Goal: Check status: Check status

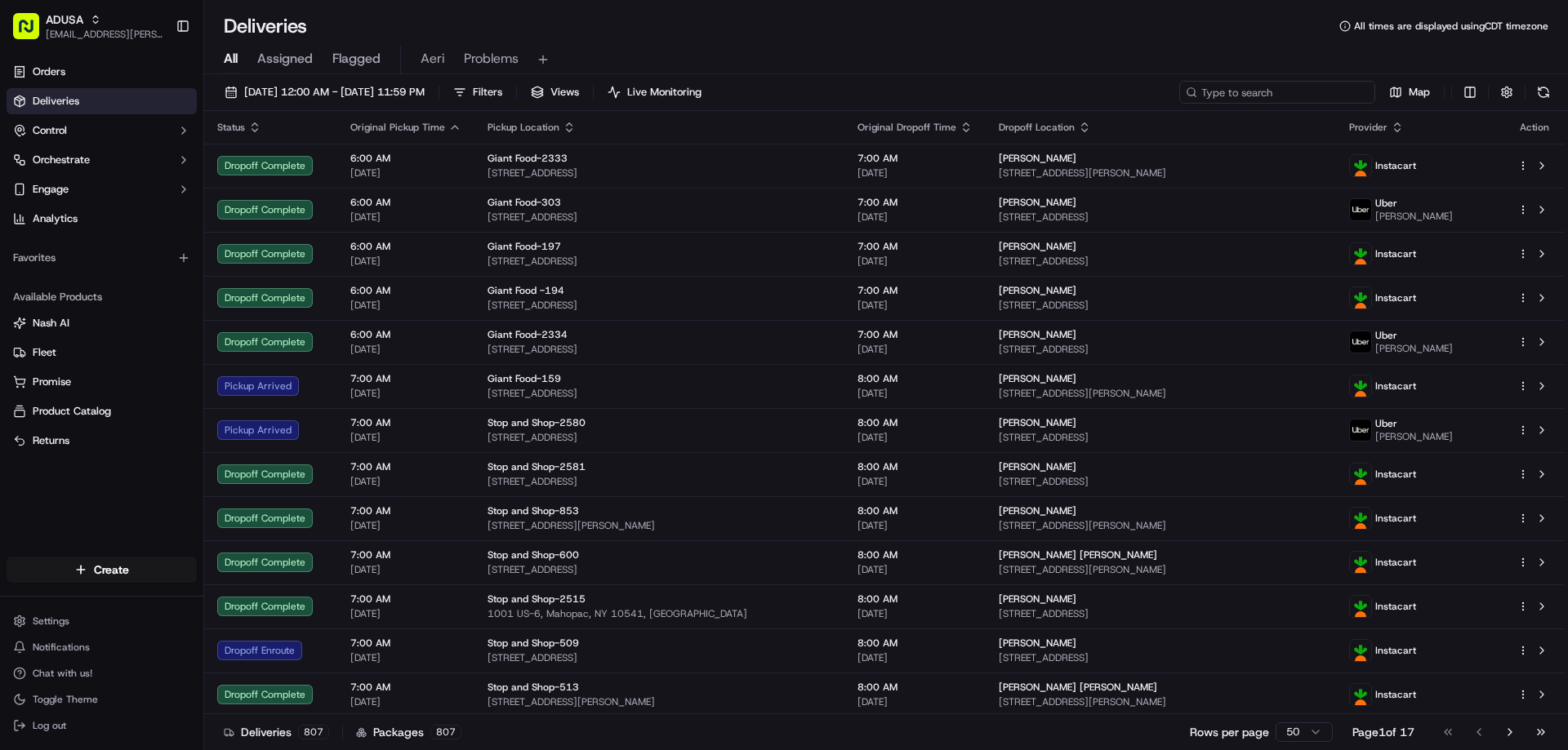
click at [1283, 101] on input at bounding box center [1277, 92] width 196 height 23
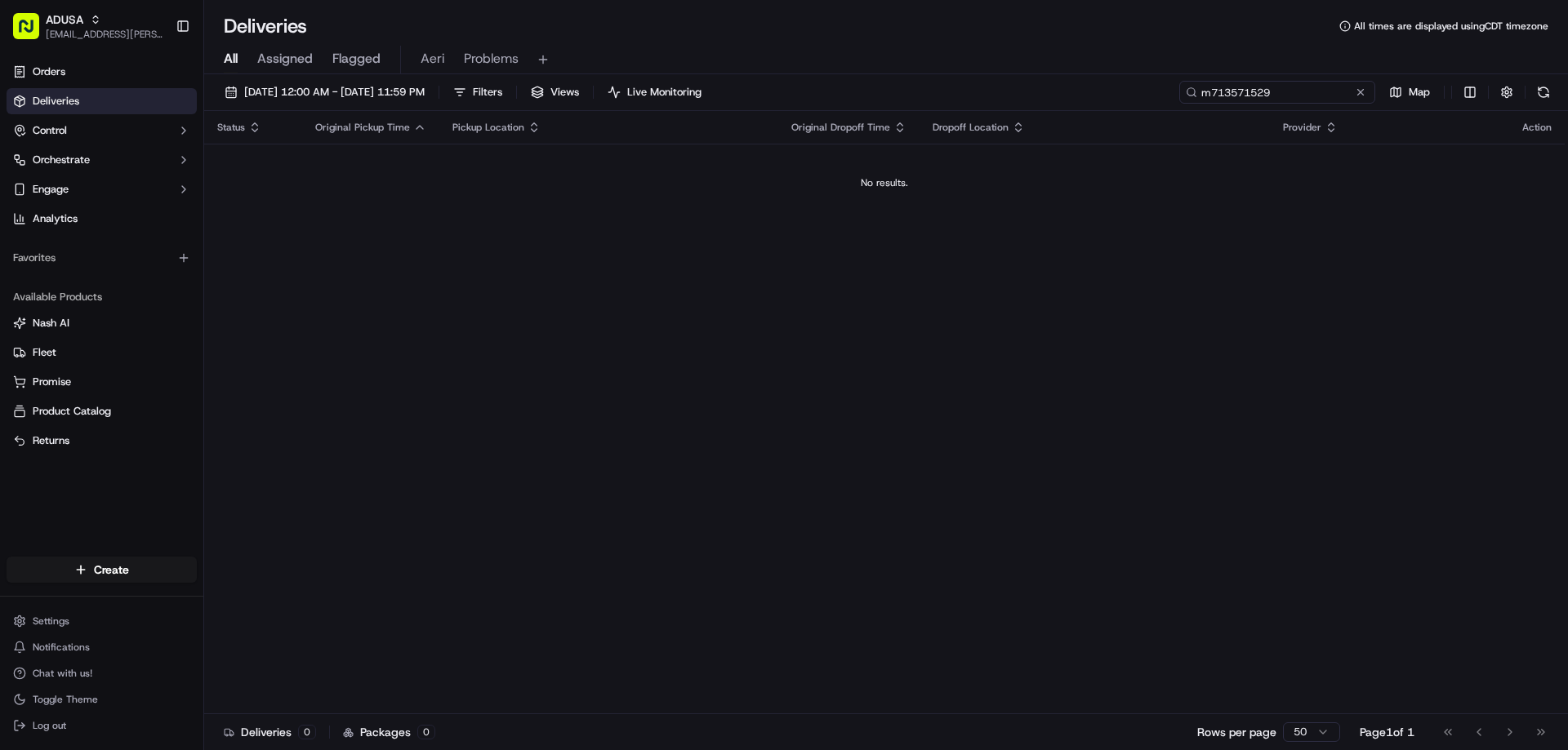
drag, startPoint x: 1287, startPoint y: 88, endPoint x: 1190, endPoint y: 93, distance: 97.1
click at [1190, 93] on div "m713571529" at bounding box center [1277, 92] width 196 height 23
type input "m713571529"
click at [1356, 91] on button at bounding box center [1360, 92] width 16 height 16
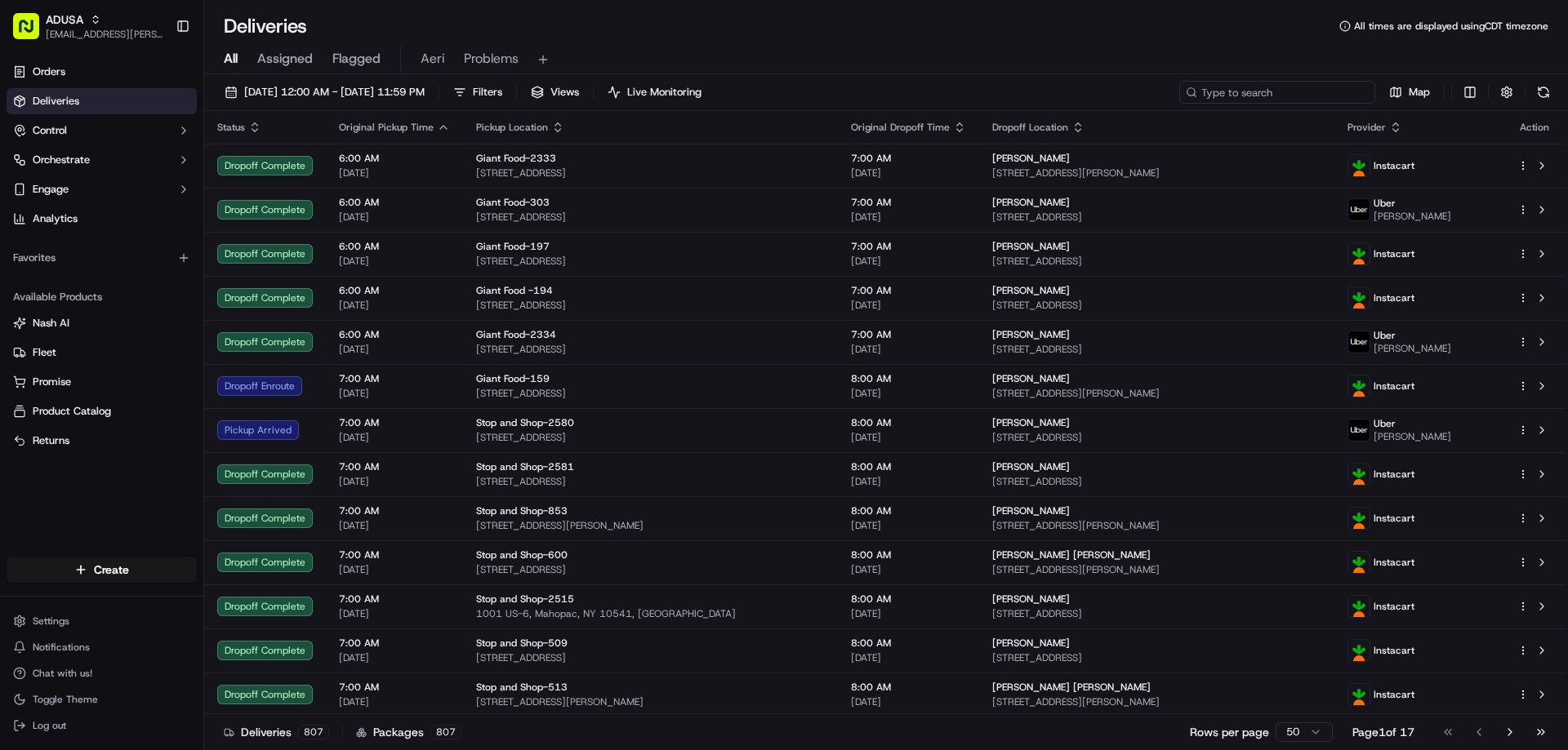
click at [1299, 90] on input at bounding box center [1277, 92] width 196 height 23
paste input "m715932331"
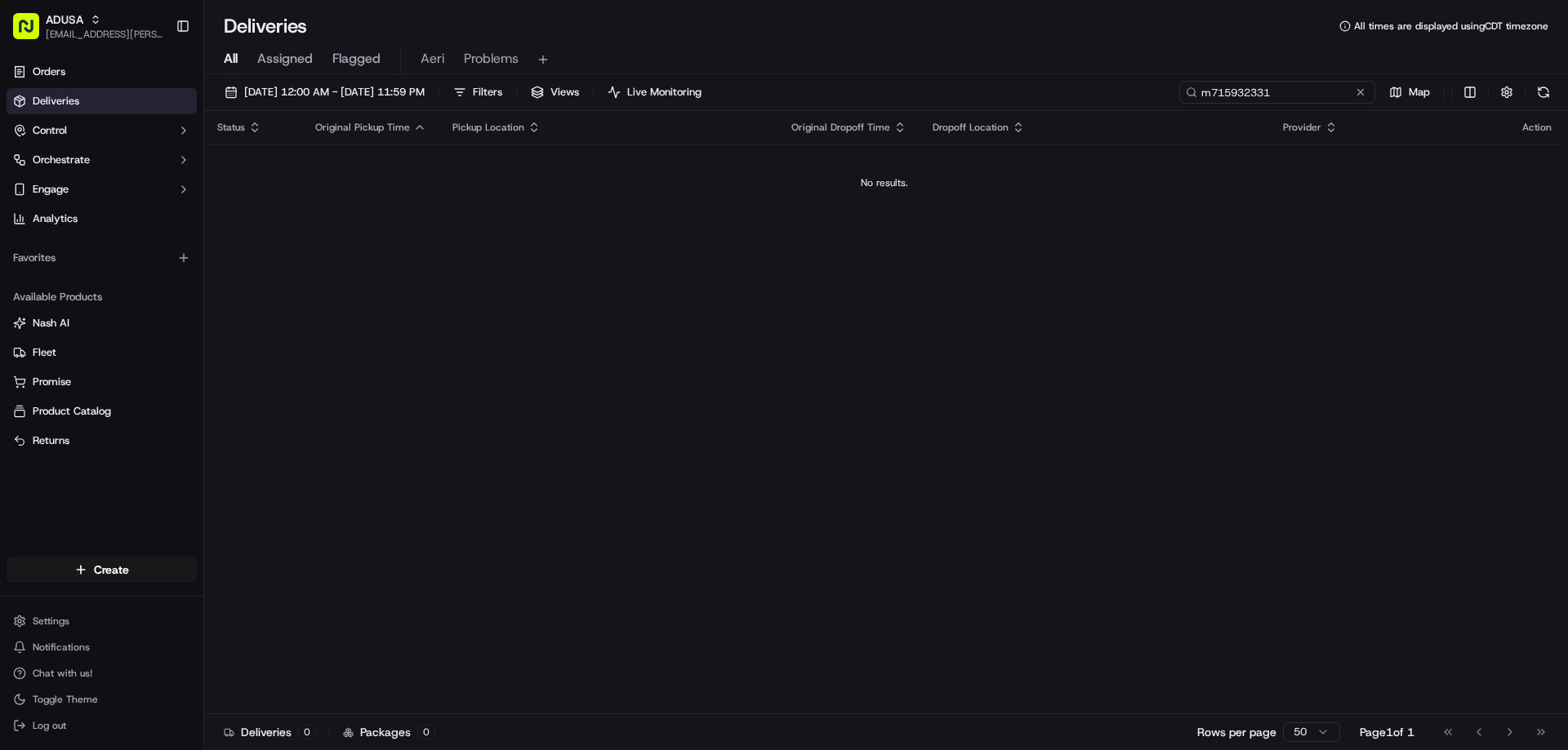
type input "m715932331"
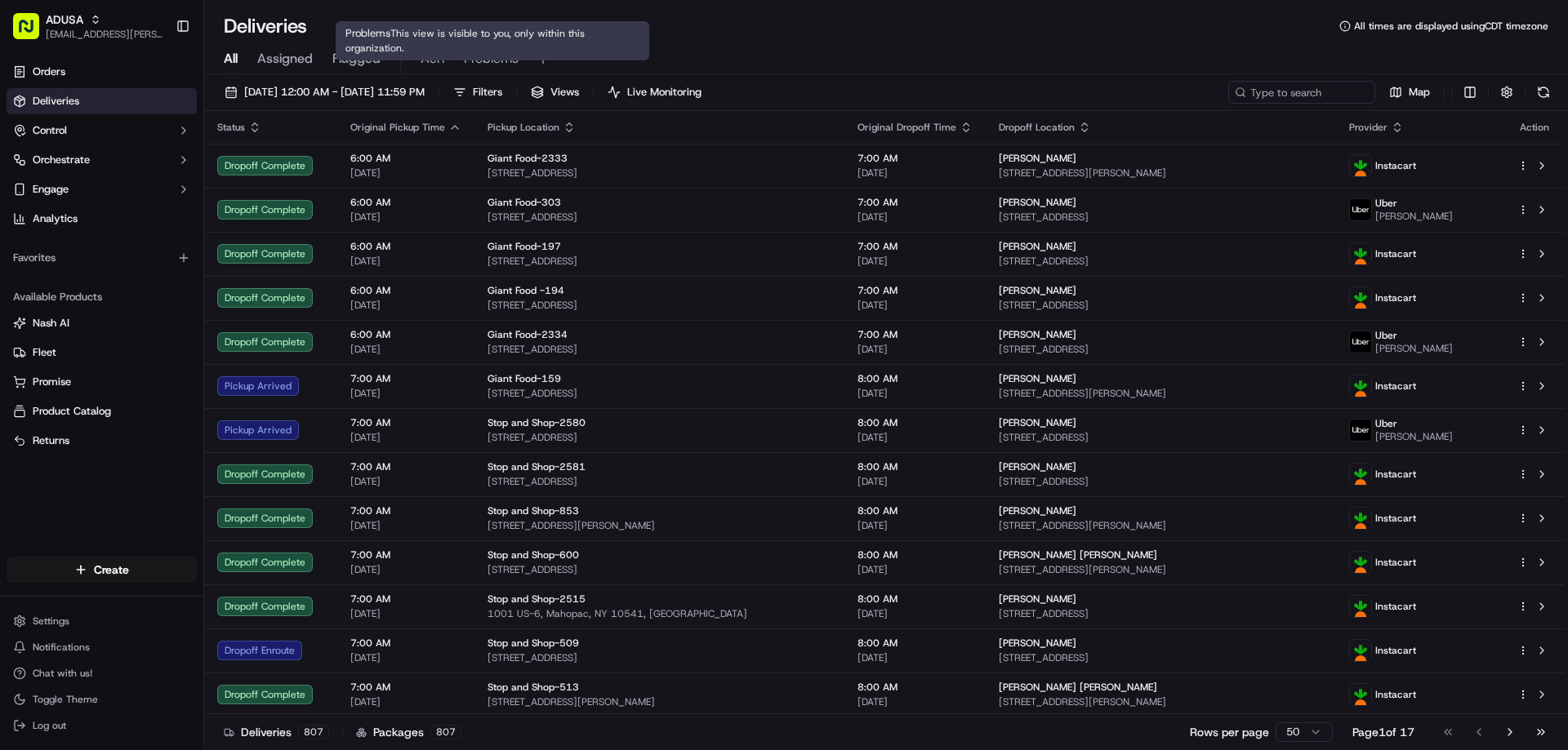
click at [425, 104] on div "09/17/2025 12:00 AM - 09/17/2025 11:59 PM Filters Views Live Monitoring Map" at bounding box center [885, 95] width 1363 height 30
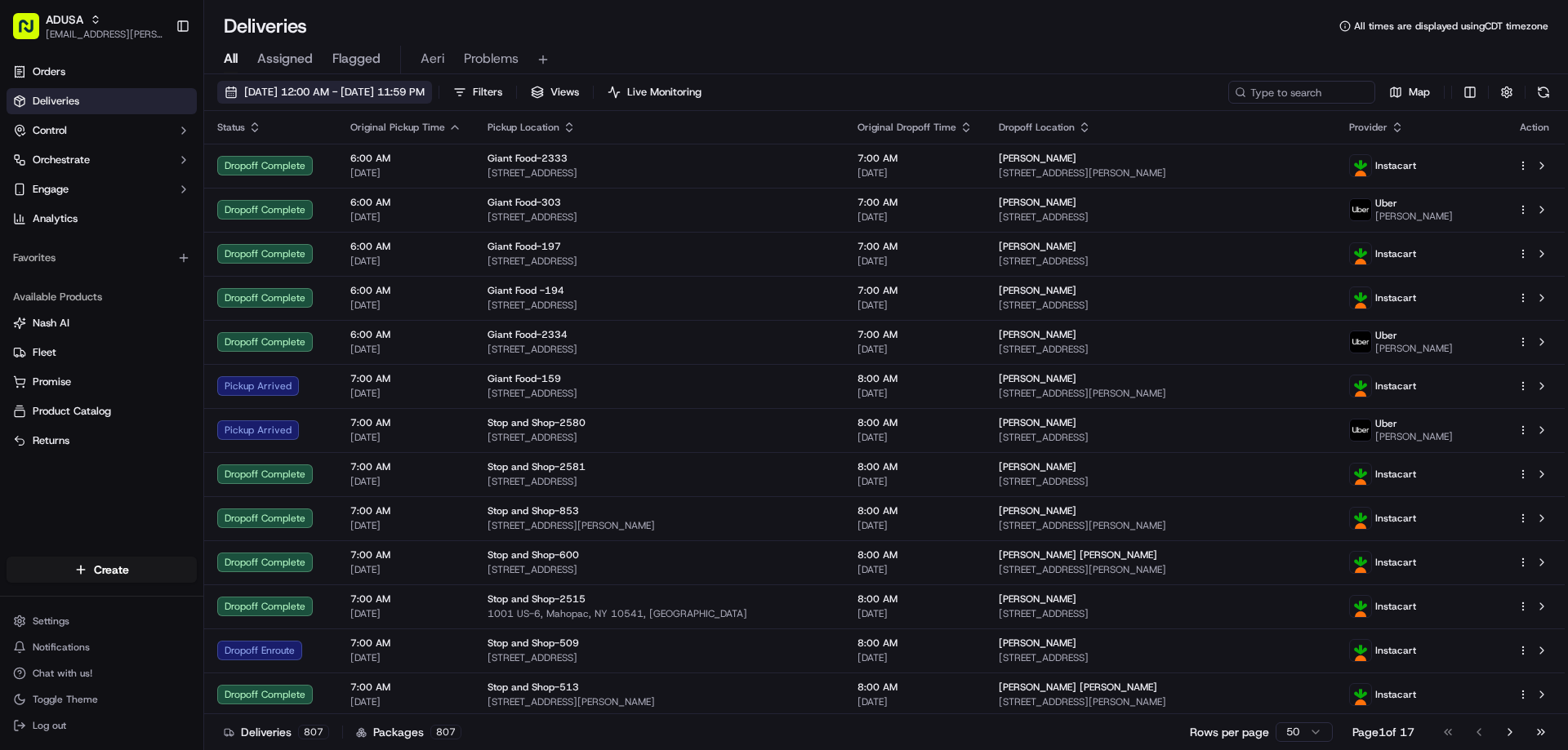
click at [422, 95] on span "09/17/2025 12:00 AM - 09/17/2025 11:59 PM" at bounding box center [335, 92] width 180 height 15
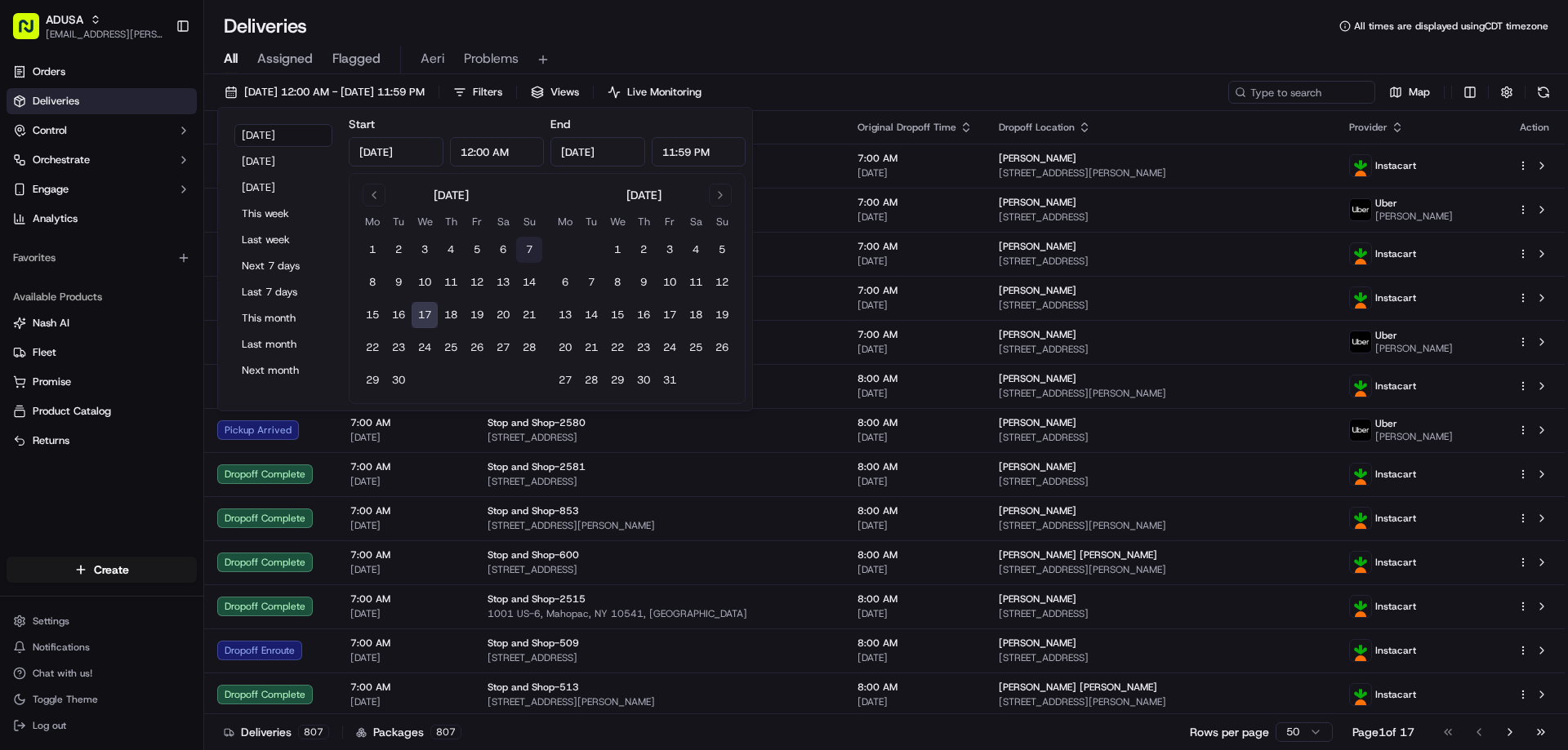
click at [536, 251] on button "7" at bounding box center [529, 250] width 26 height 26
type input "Sep 7, 2025"
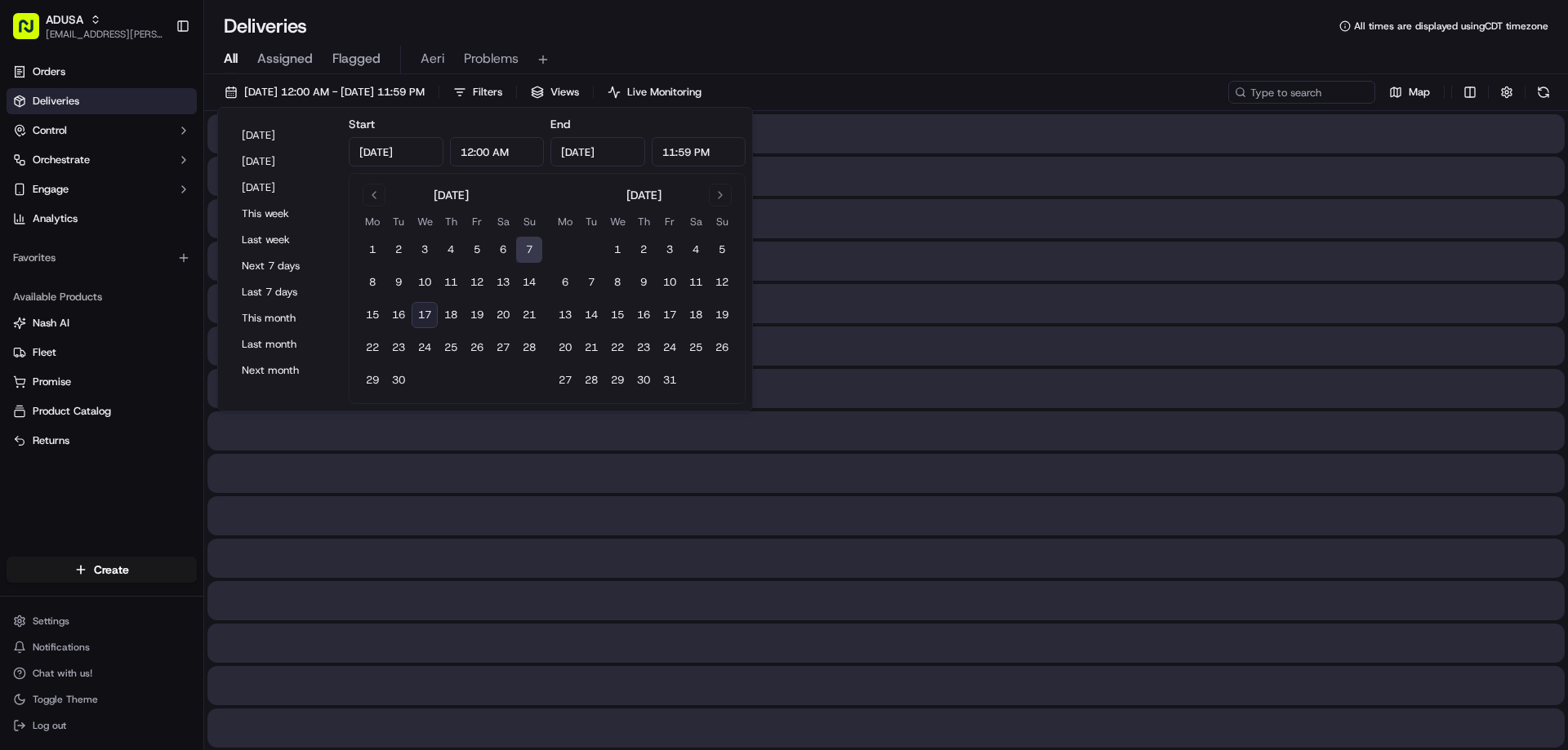
click at [536, 251] on button "7" at bounding box center [529, 250] width 26 height 26
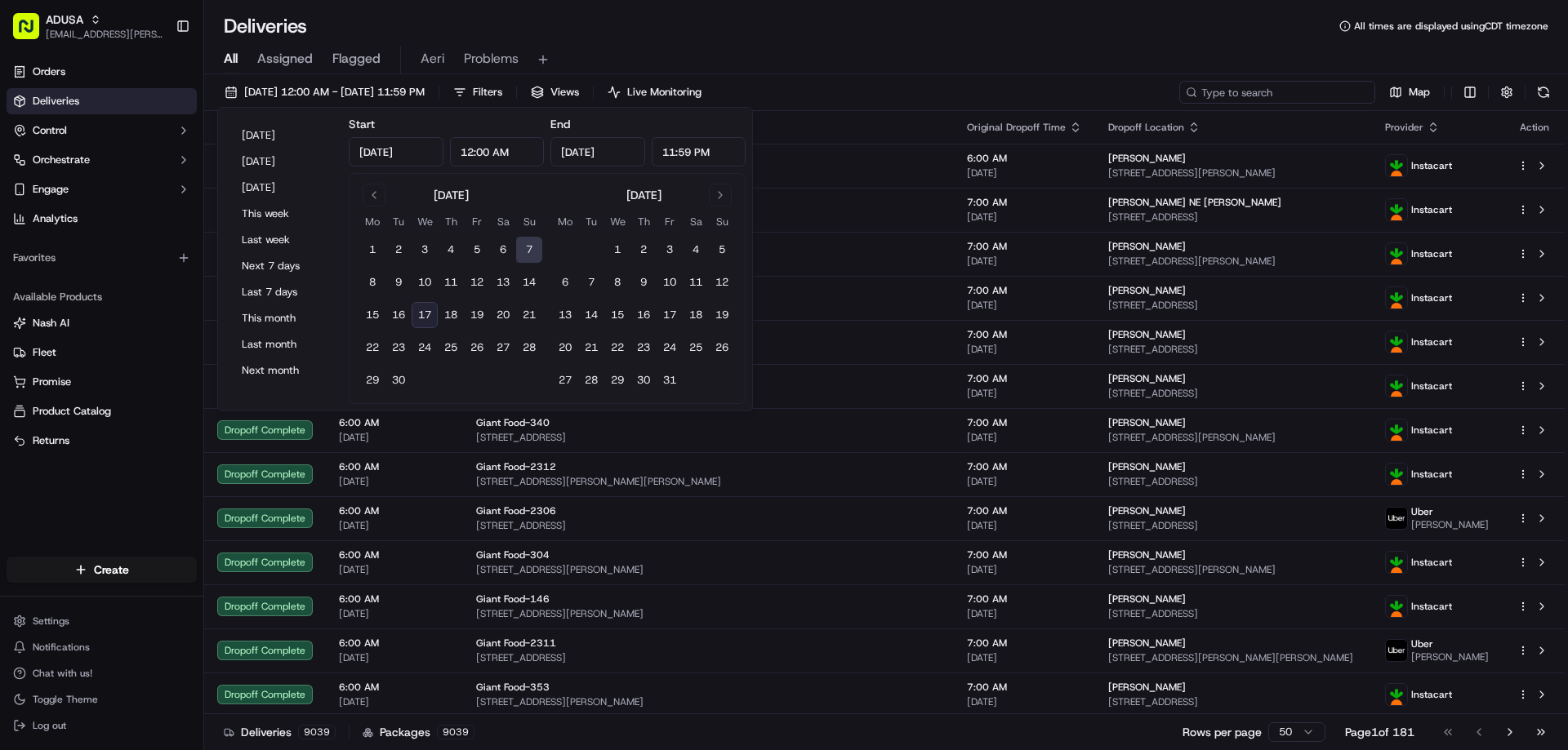
click at [1266, 85] on input at bounding box center [1277, 92] width 196 height 23
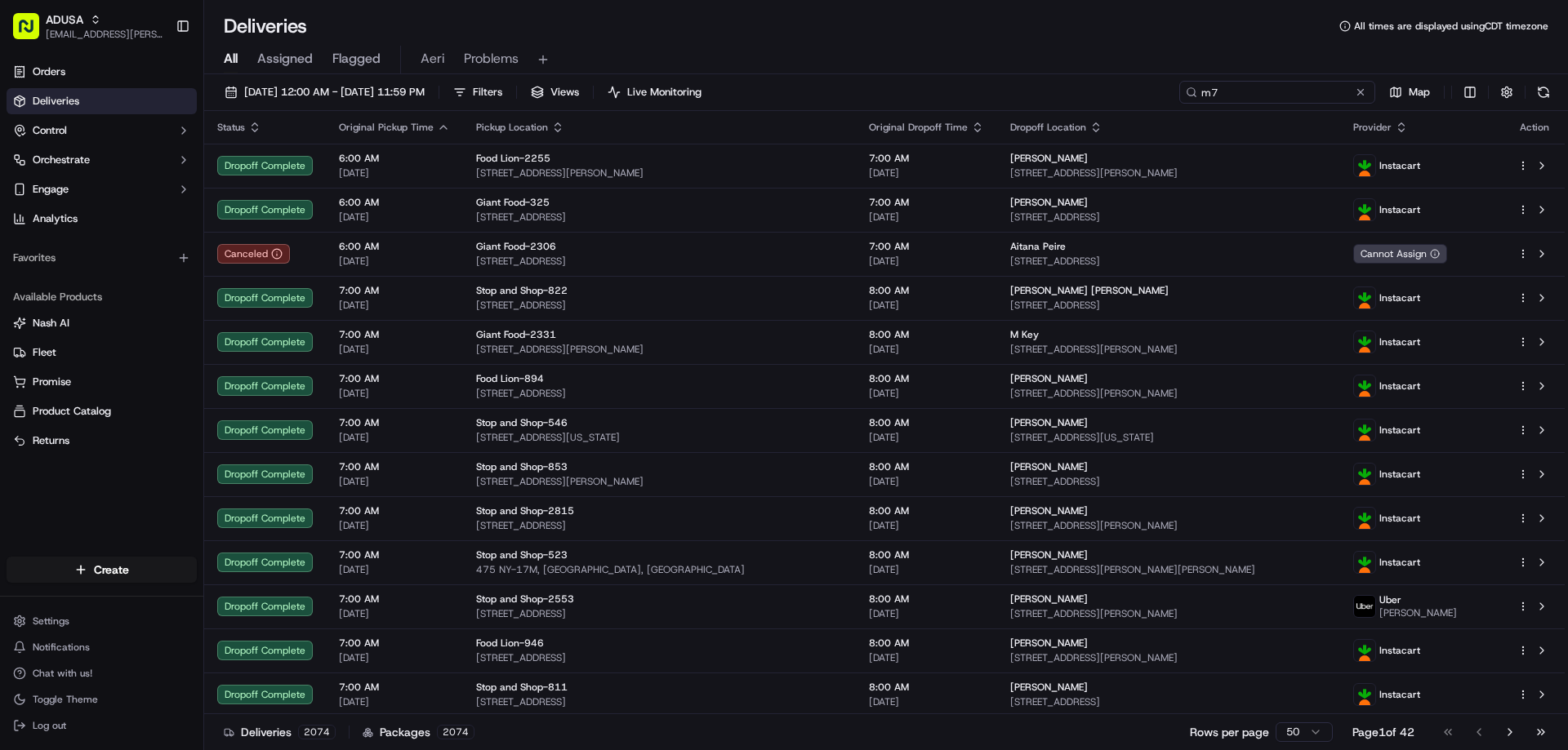
type input "m"
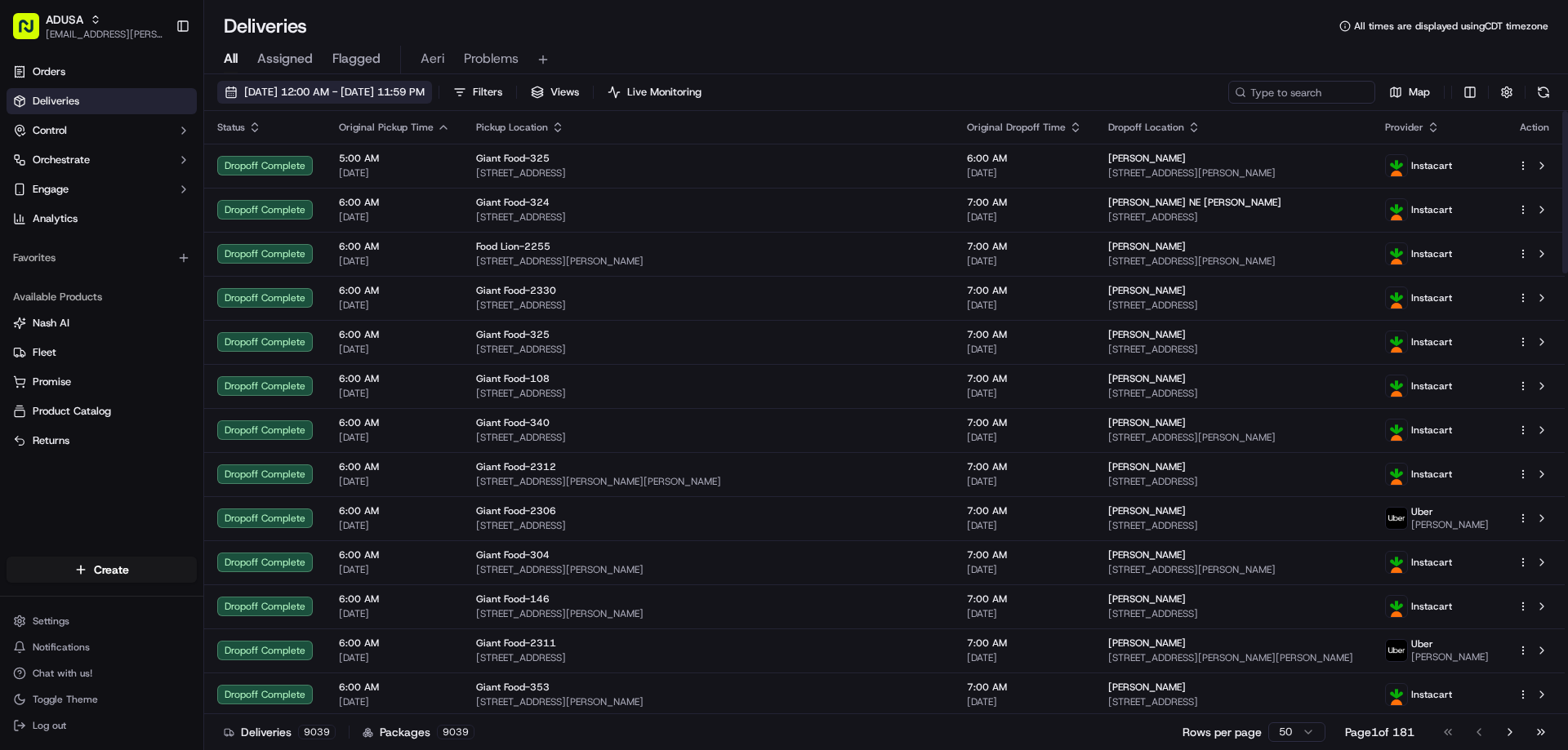
click at [425, 89] on span "09/07/2025 12:00 AM - 09/07/2025 11:59 PM" at bounding box center [335, 92] width 180 height 15
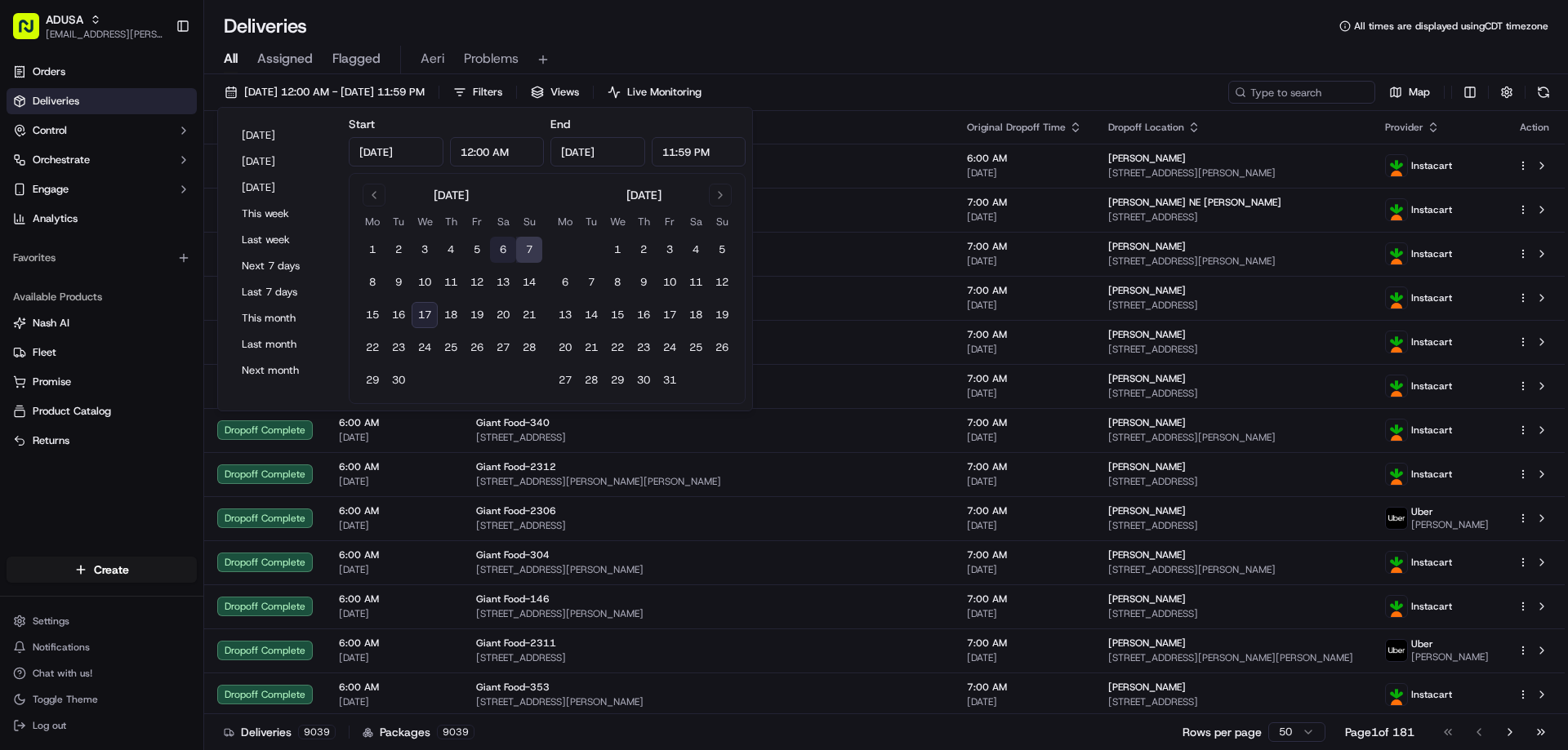
click at [504, 249] on button "6" at bounding box center [503, 250] width 26 height 26
type input "Sep 6, 2025"
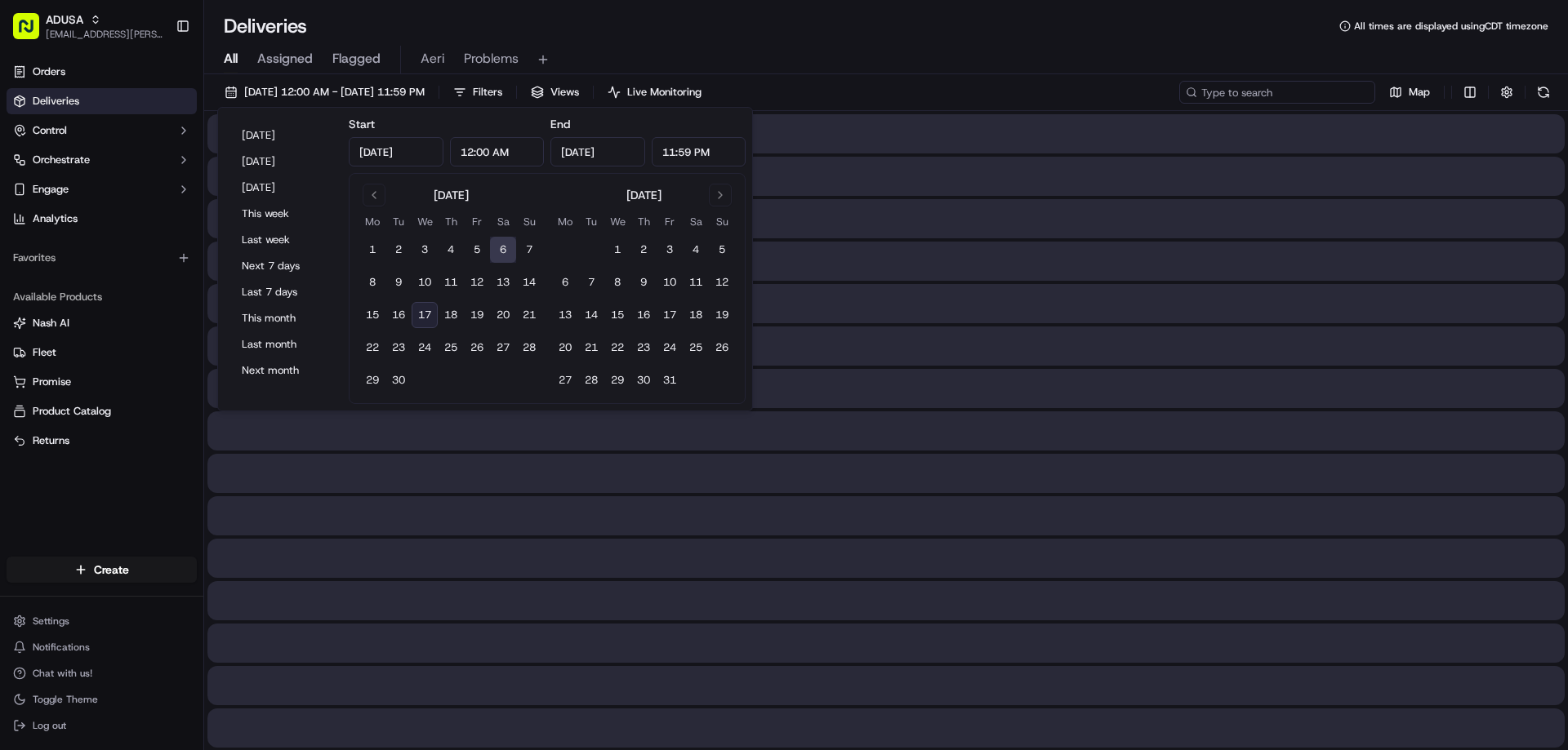
click at [1275, 88] on input at bounding box center [1277, 92] width 196 height 23
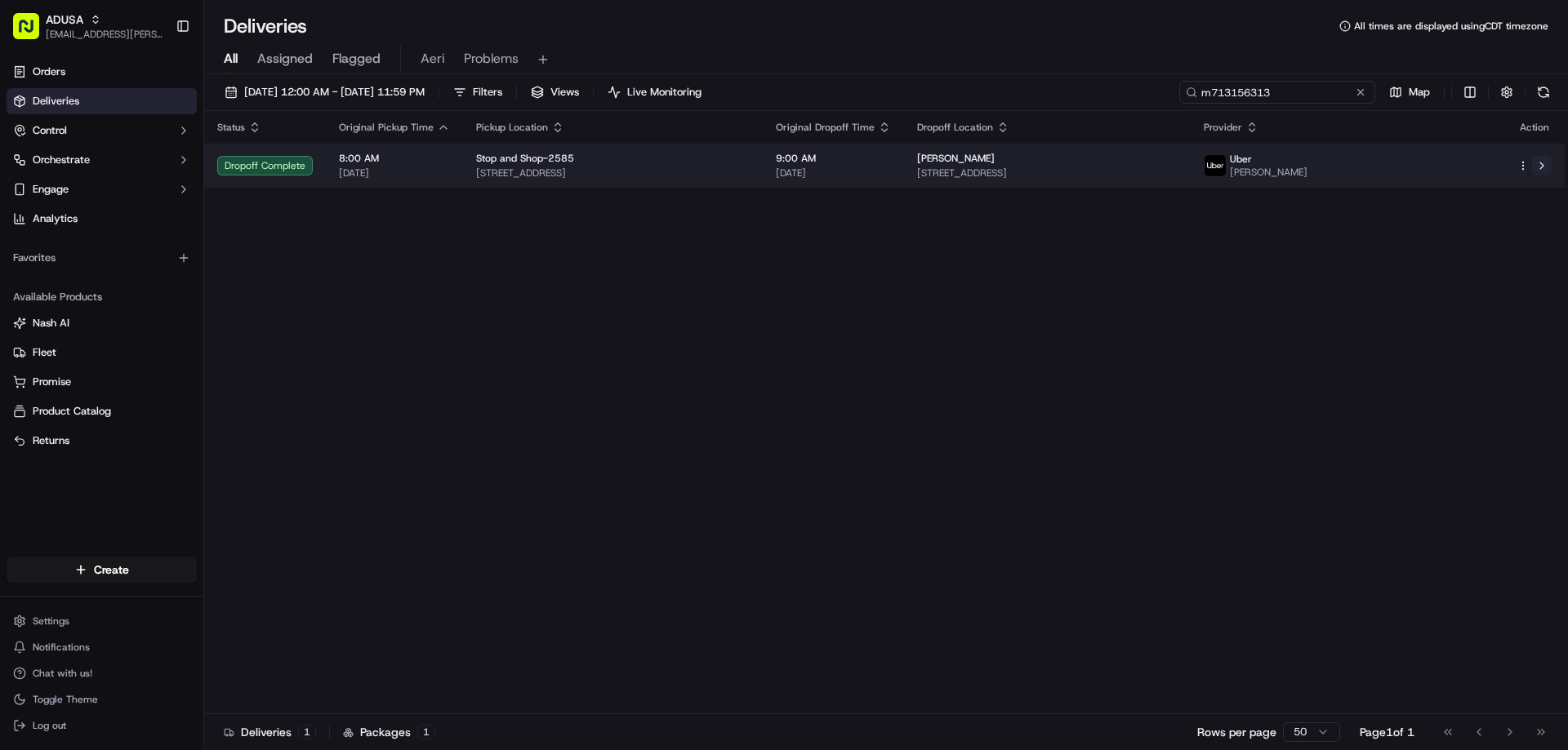
type input "m713156313"
click at [1545, 161] on button at bounding box center [1541, 166] width 20 height 20
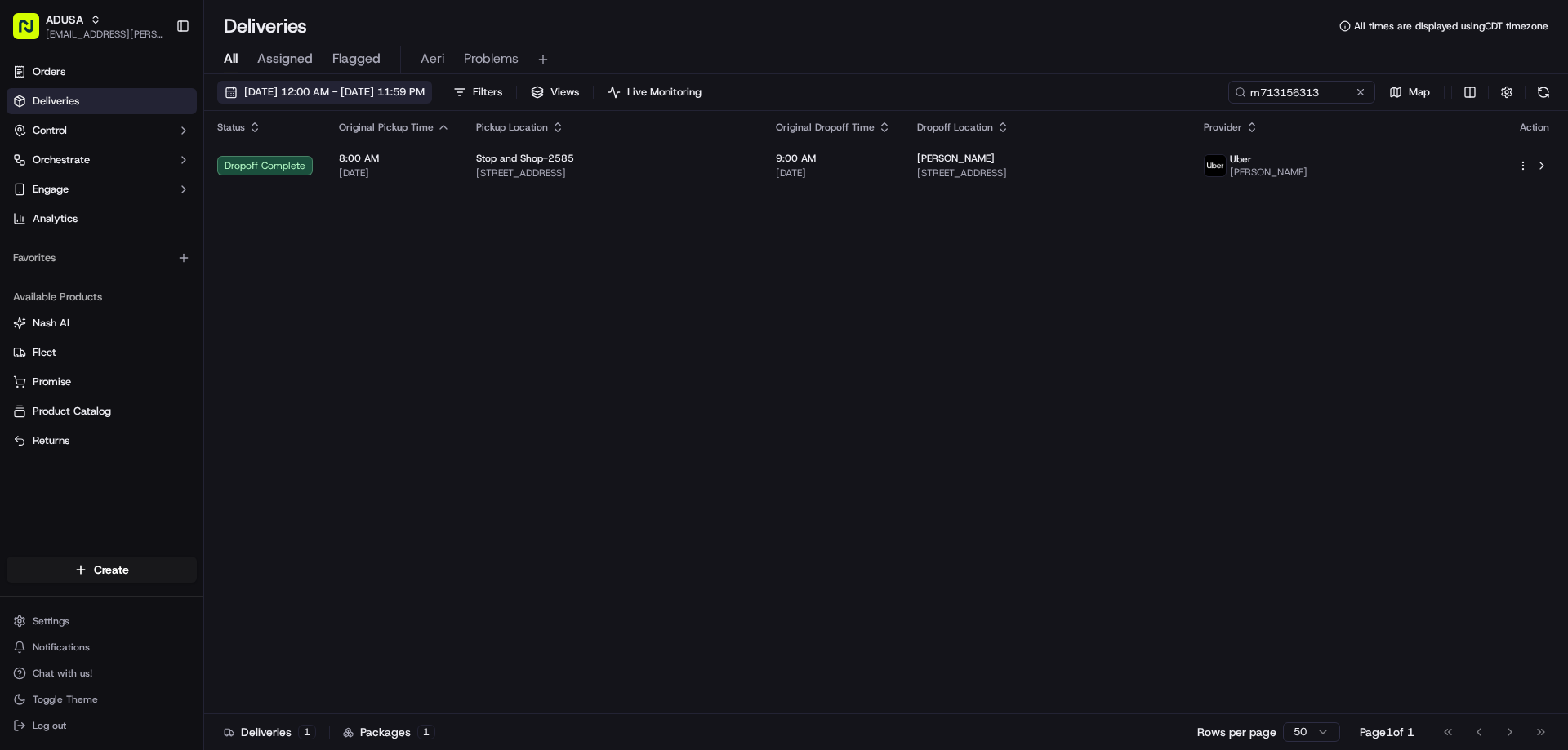
click at [425, 87] on span "09/06/2025 12:00 AM - 09/06/2025 11:59 PM" at bounding box center [335, 92] width 180 height 15
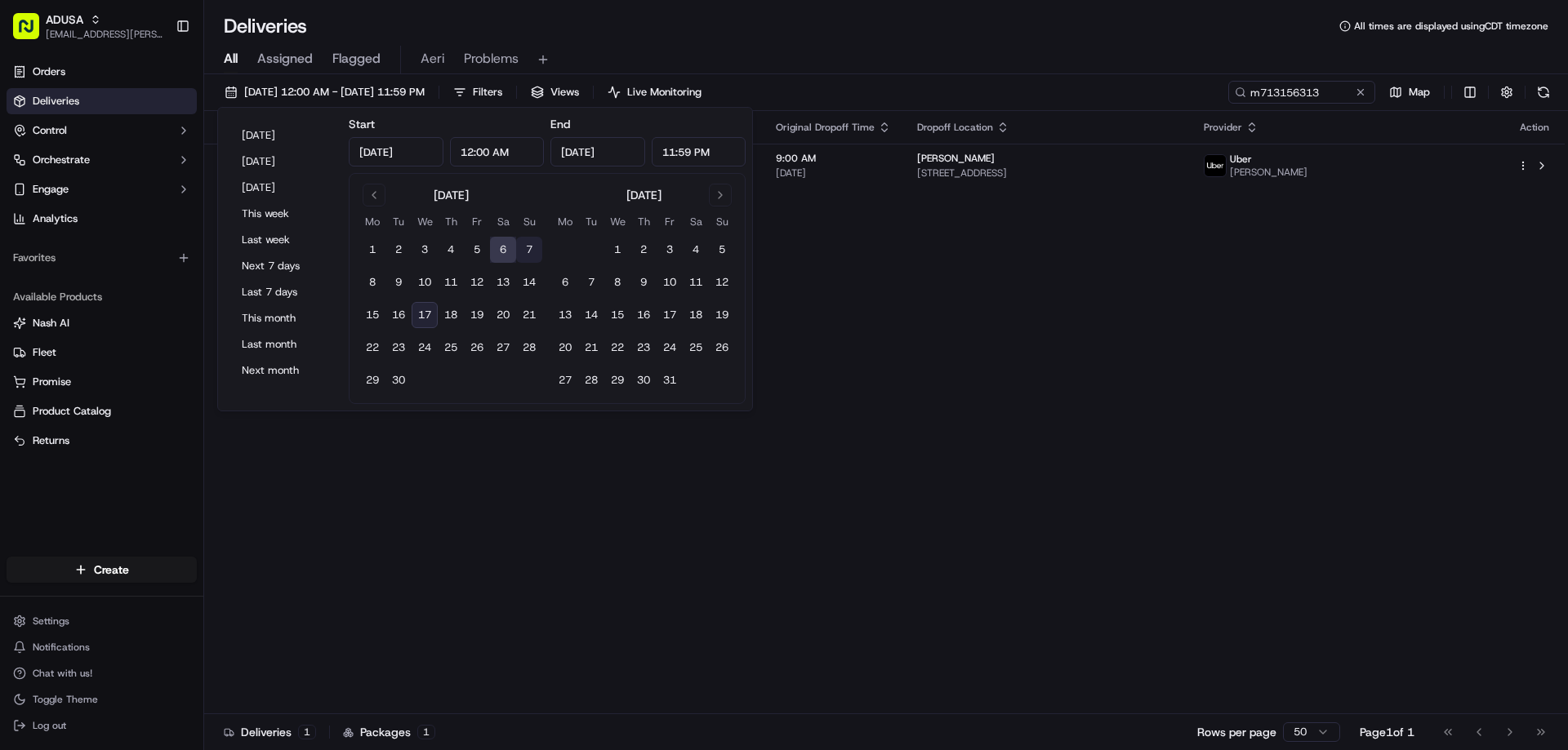
click at [534, 251] on button "7" at bounding box center [529, 250] width 26 height 26
type input "Sep 7, 2025"
click at [527, 252] on button "7" at bounding box center [529, 250] width 26 height 26
type input "Sep 7, 2025"
click at [1363, 82] on input "m713156313" at bounding box center [1277, 92] width 196 height 23
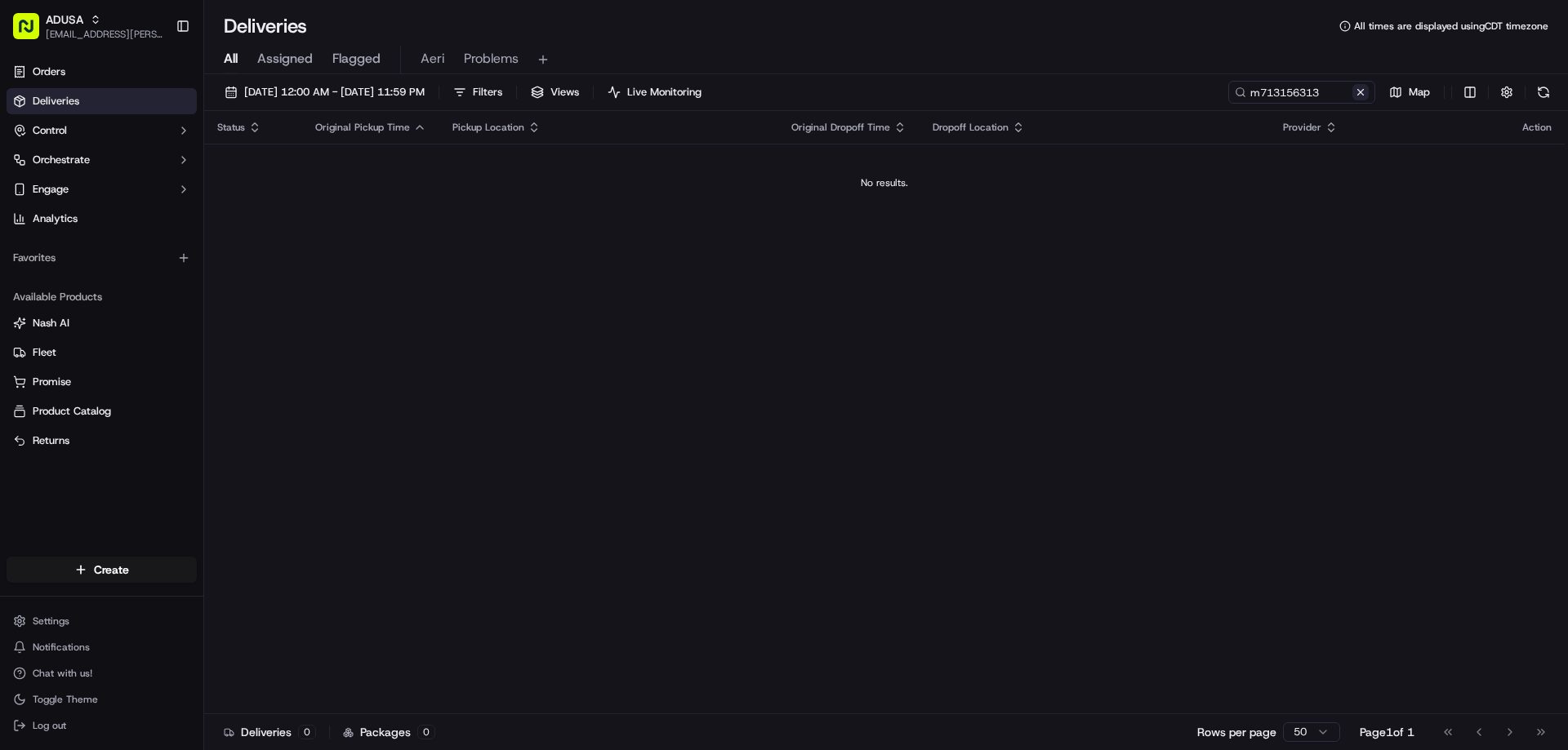
click at [1356, 88] on button at bounding box center [1360, 92] width 16 height 16
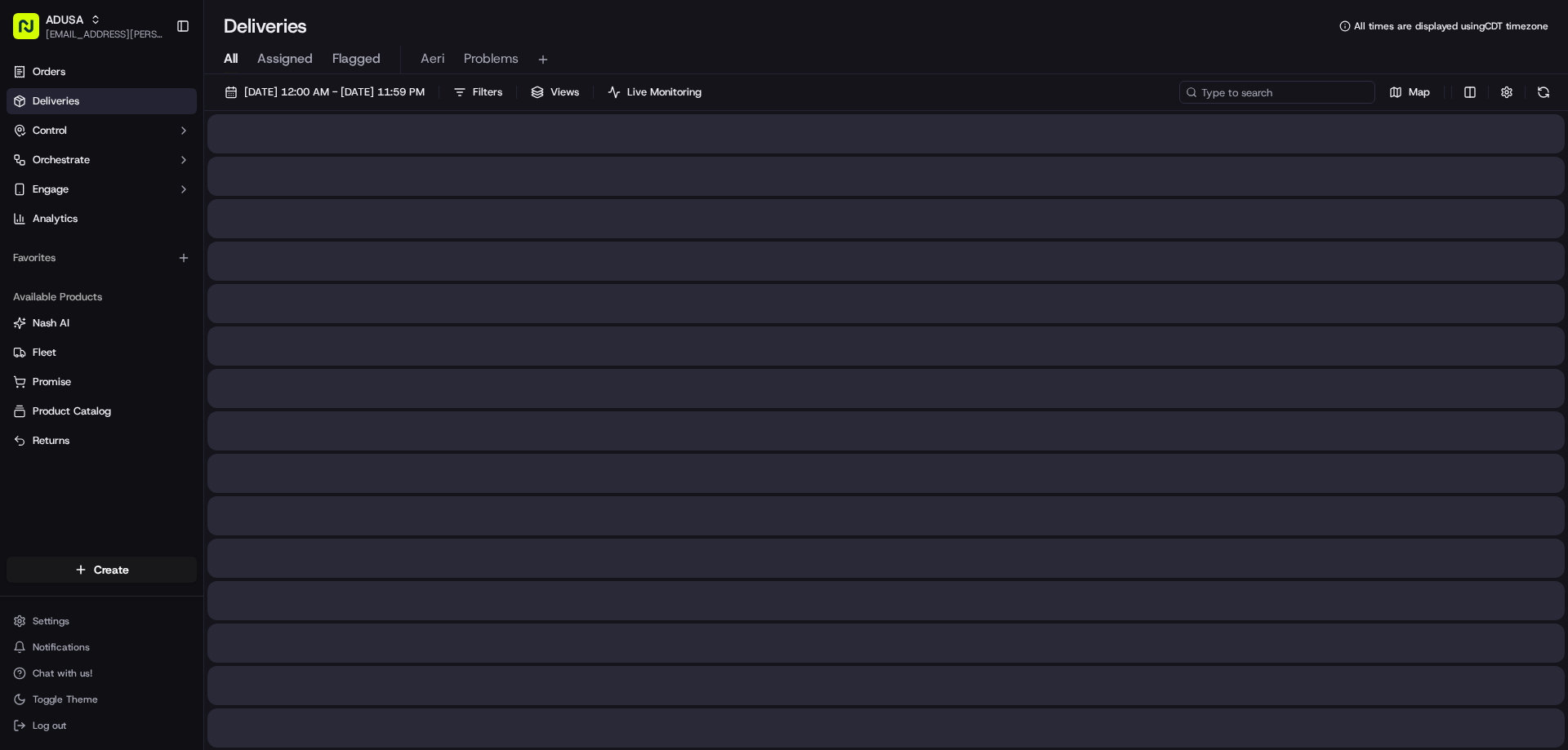
click at [1348, 91] on input at bounding box center [1277, 92] width 196 height 23
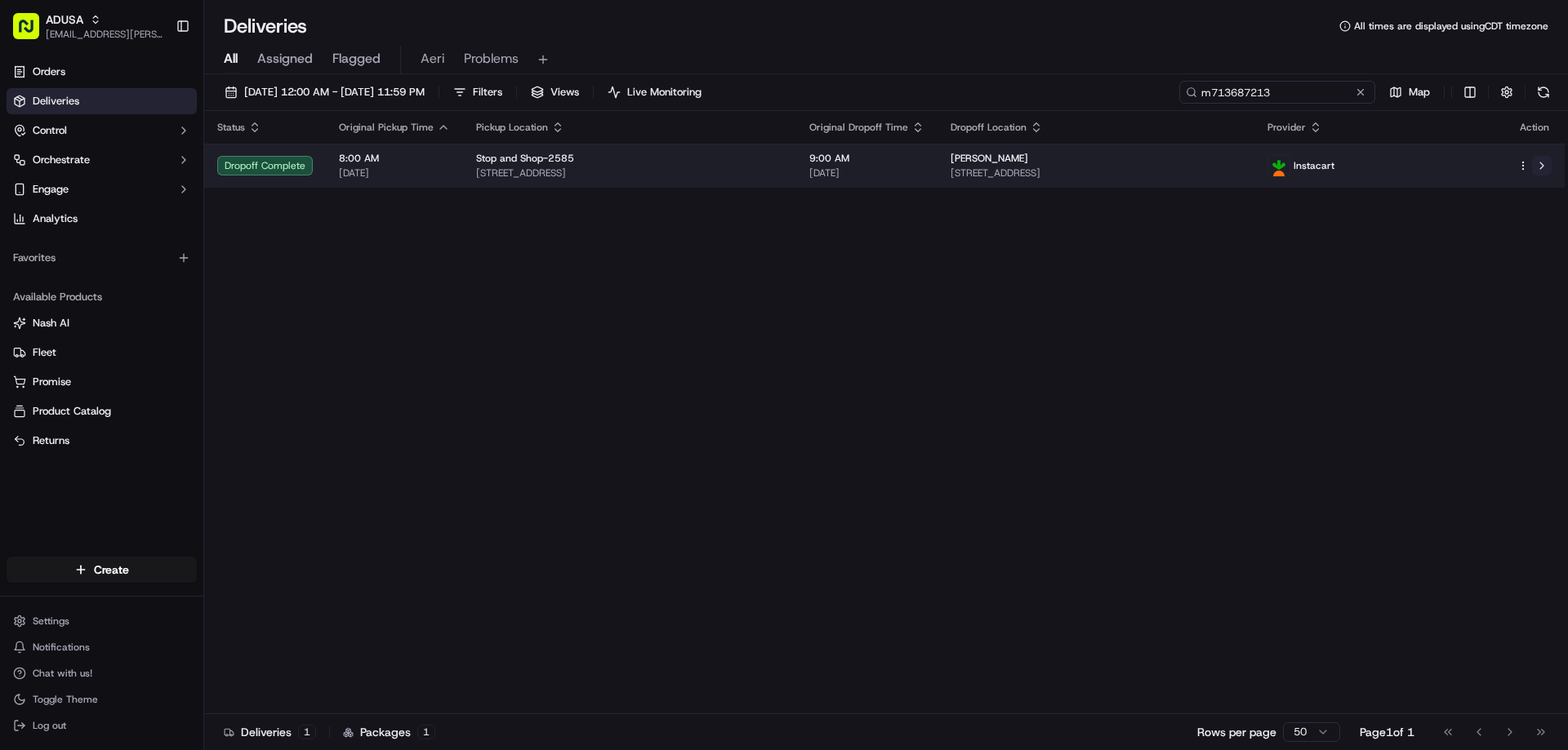
type input "m713687213"
click at [1543, 165] on button at bounding box center [1541, 166] width 20 height 20
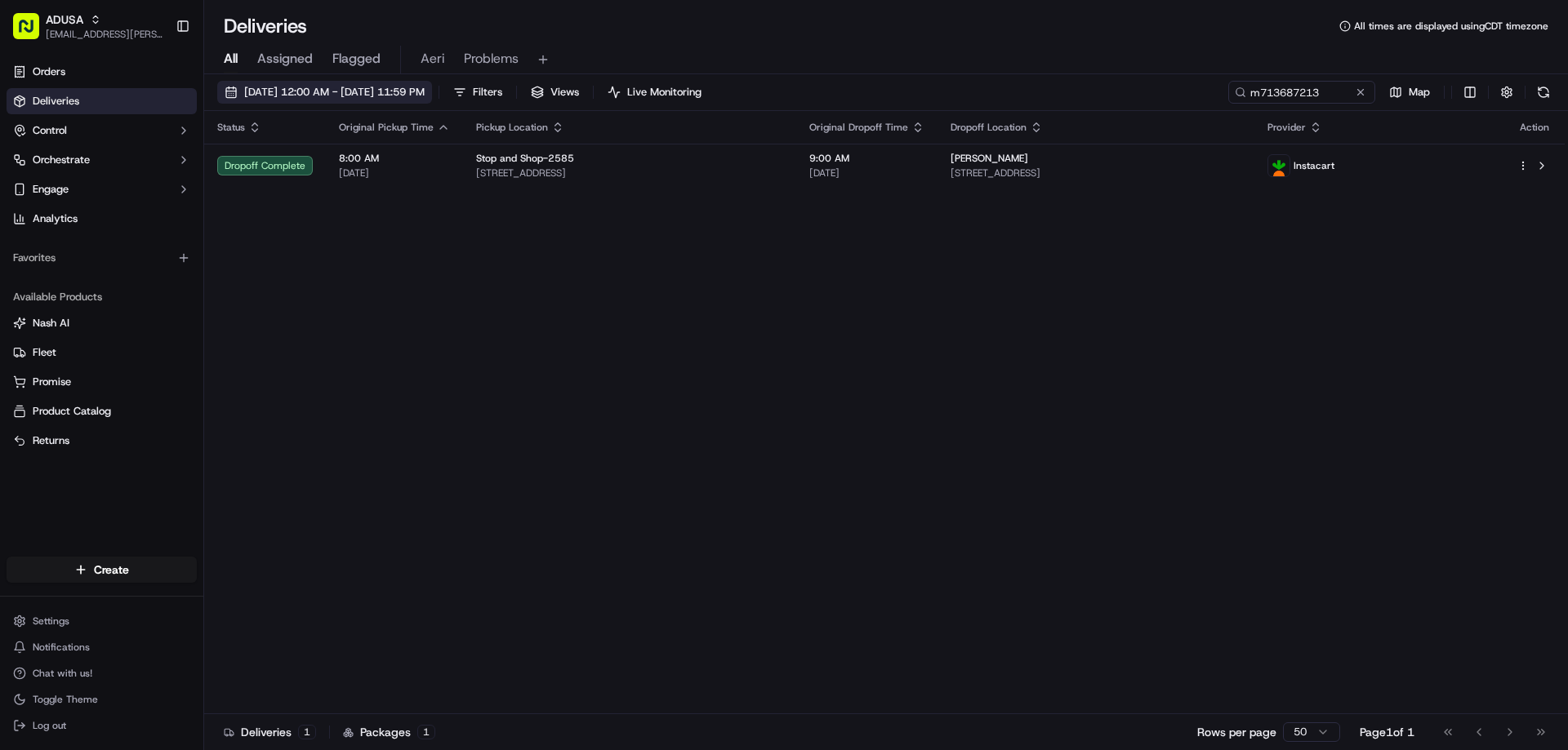
click at [363, 88] on span "09/07/2025 12:00 AM - 09/07/2025 11:59 PM" at bounding box center [335, 92] width 180 height 15
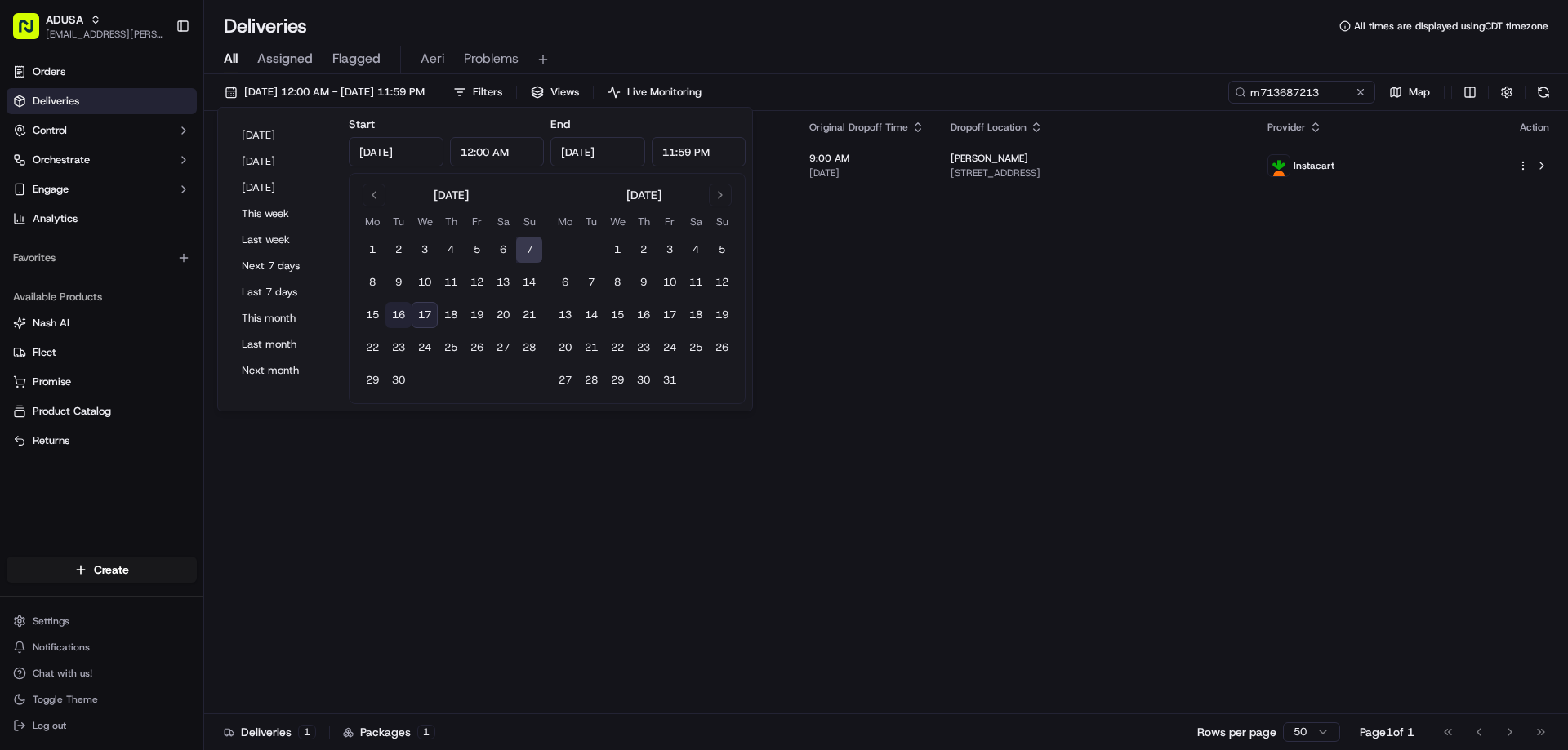
click at [402, 315] on button "16" at bounding box center [398, 315] width 26 height 26
type input "Sep 16, 2025"
click at [1141, 280] on div "Status Original Pickup Time Pickup Location Original Dropoff Time Dropoff Locat…" at bounding box center [884, 413] width 1361 height 603
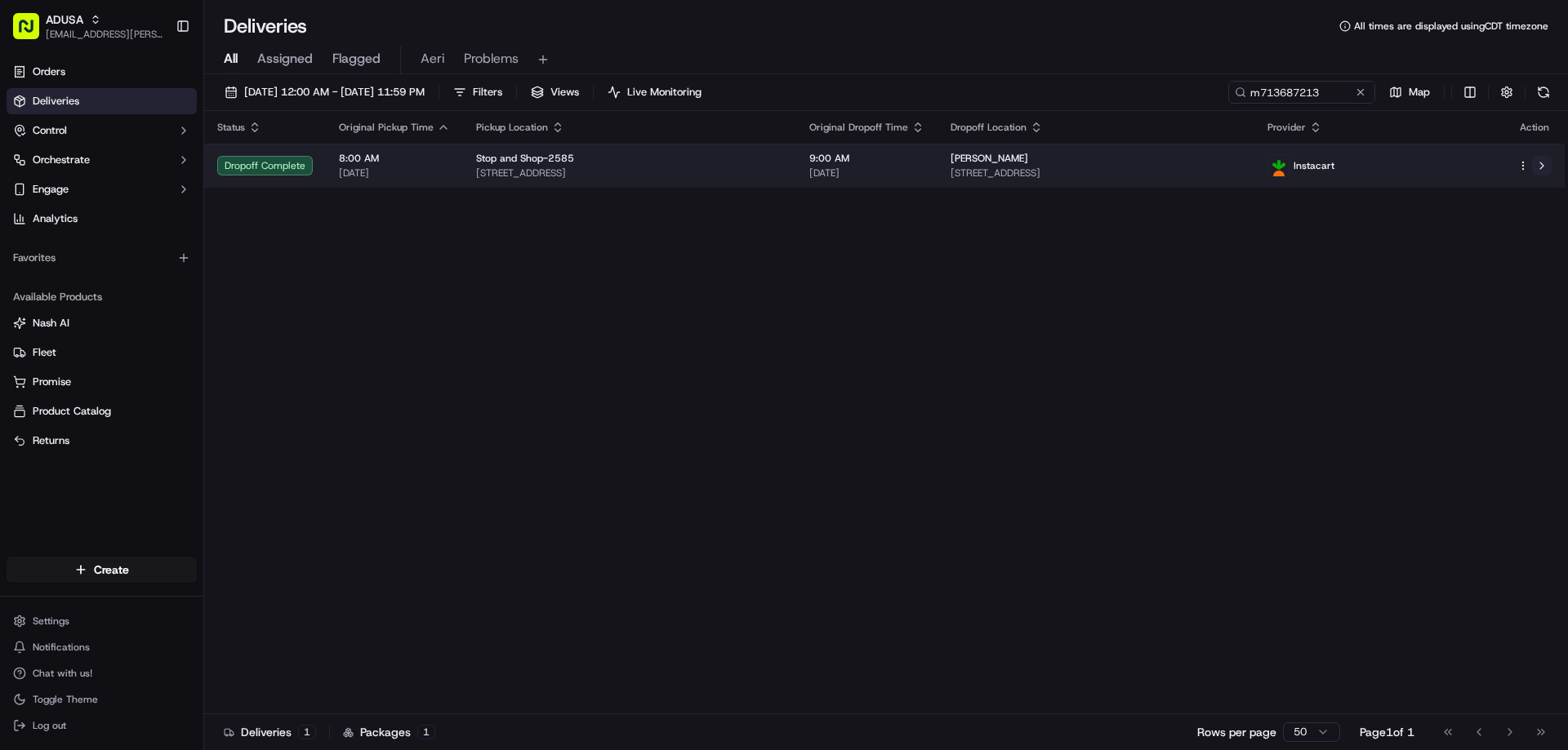
click at [1541, 166] on button at bounding box center [1541, 166] width 20 height 20
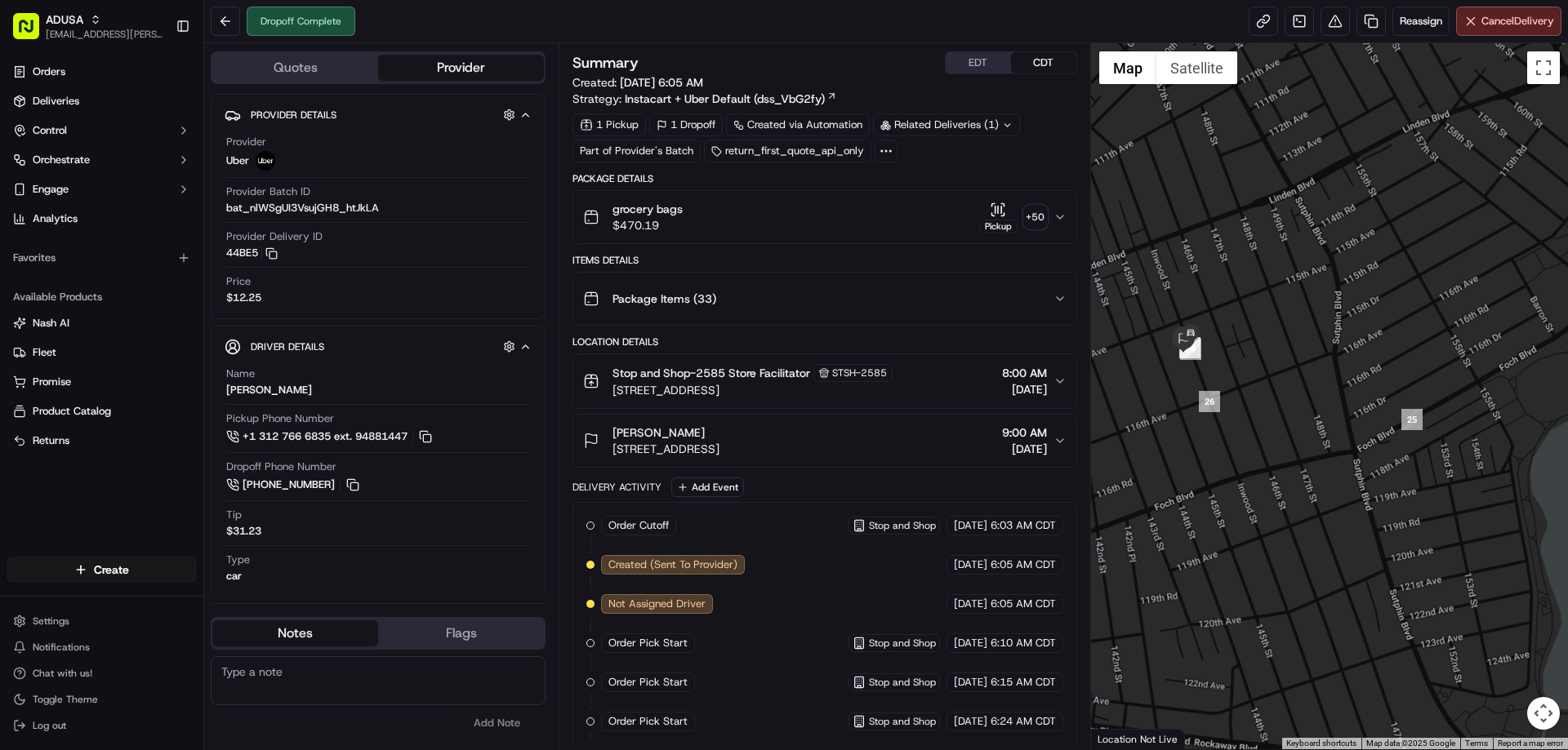
drag, startPoint x: 1281, startPoint y: 395, endPoint x: 1363, endPoint y: 399, distance: 82.1
click at [1349, 398] on div at bounding box center [1330, 396] width 478 height 706
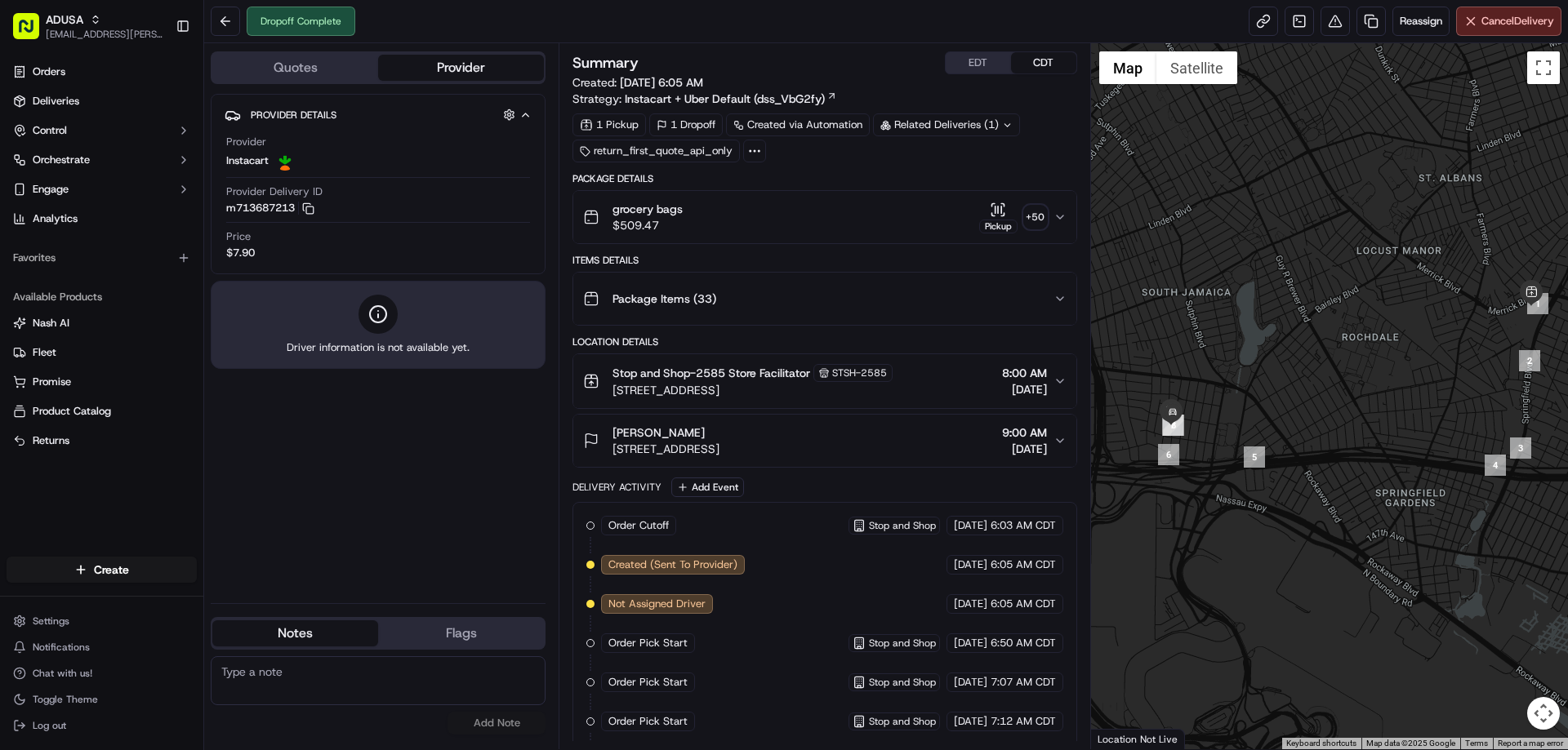
drag, startPoint x: 1235, startPoint y: 420, endPoint x: 1362, endPoint y: 317, distance: 163.5
click at [1320, 334] on div at bounding box center [1330, 396] width 478 height 706
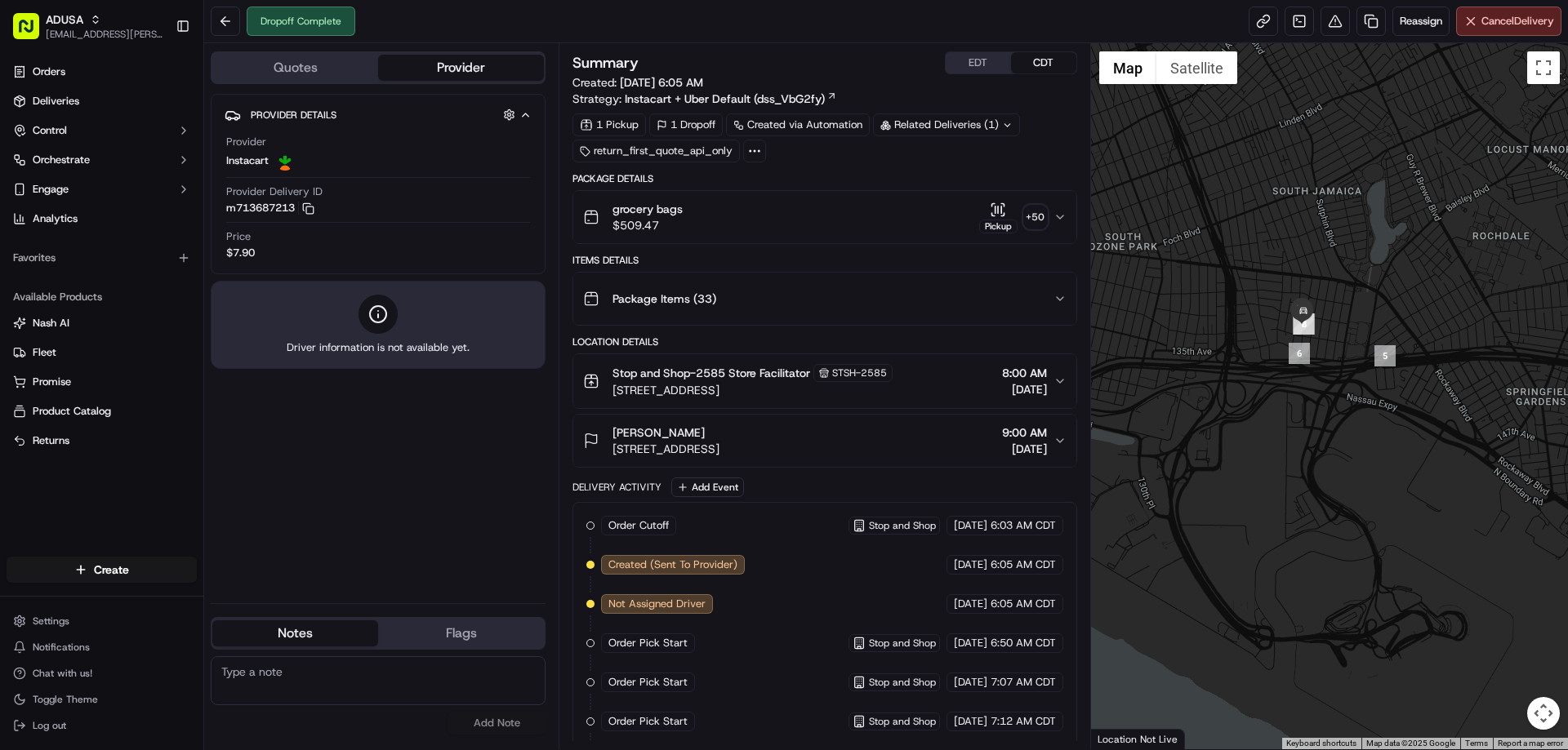
drag, startPoint x: 1362, startPoint y: 317, endPoint x: 1374, endPoint y: 313, distance: 12.6
click at [1374, 313] on div at bounding box center [1330, 396] width 478 height 706
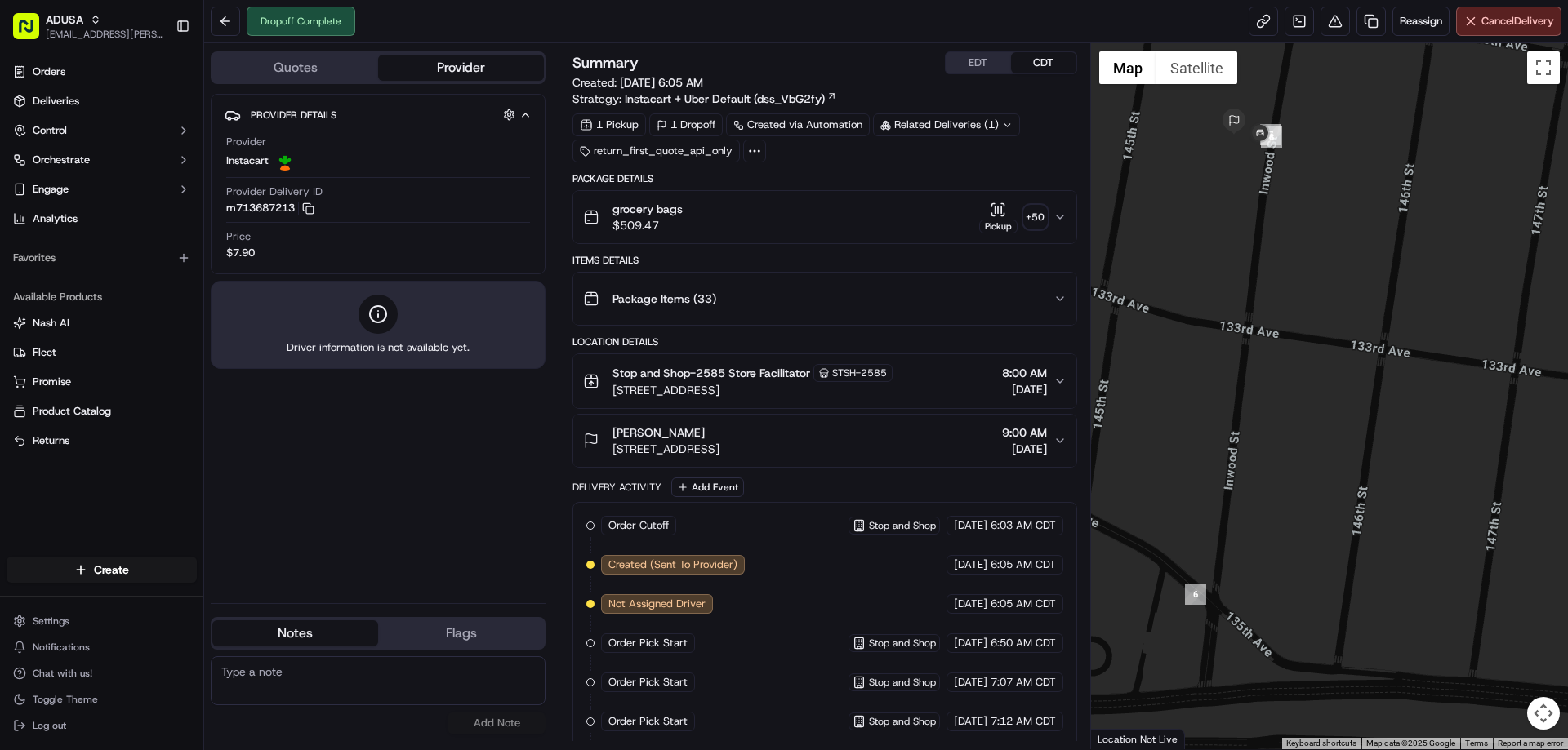
drag, startPoint x: 1324, startPoint y: 288, endPoint x: 1330, endPoint y: 299, distance: 12.5
click at [1330, 299] on div at bounding box center [1330, 396] width 478 height 706
